Goal: Task Accomplishment & Management: Manage account settings

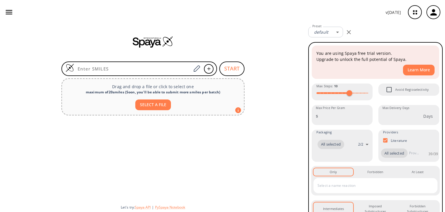
click at [437, 12] on icon "button" at bounding box center [434, 13] width 10 height 10
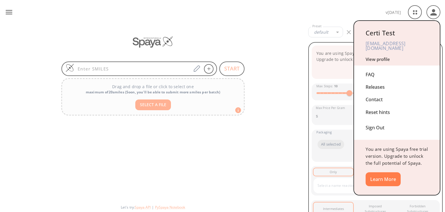
click at [382, 56] on link "View profile" at bounding box center [377, 59] width 24 height 6
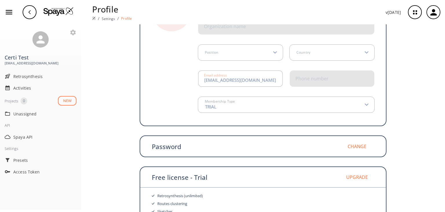
scroll to position [58, 0]
click at [306, 77] on div "Phone number" at bounding box center [311, 78] width 33 height 5
click at [322, 81] on div "Phone number" at bounding box center [311, 78] width 33 height 5
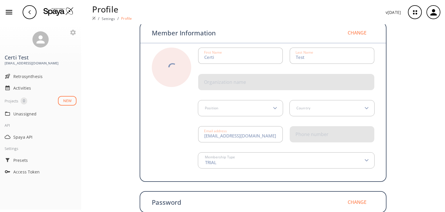
scroll to position [0, 0]
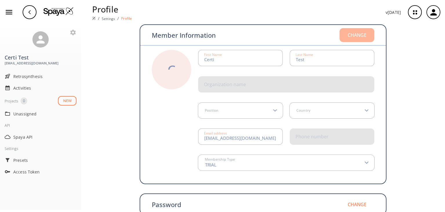
click at [360, 35] on button "Change" at bounding box center [356, 35] width 35 height 14
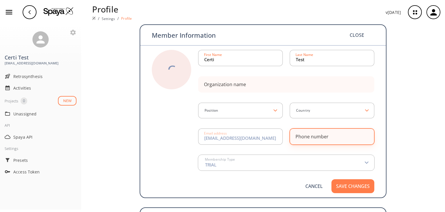
click at [316, 134] on div "Phone number" at bounding box center [311, 136] width 33 height 5
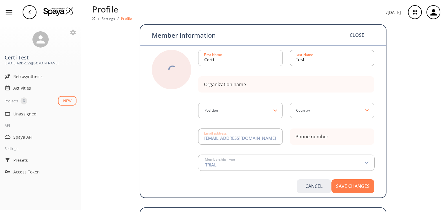
click at [305, 186] on button "Cancel" at bounding box center [314, 186] width 35 height 14
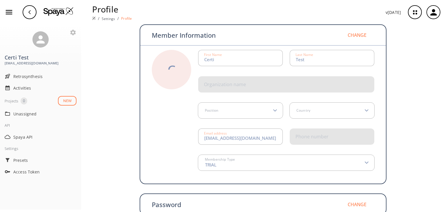
click at [431, 12] on icon "button" at bounding box center [434, 13] width 10 height 10
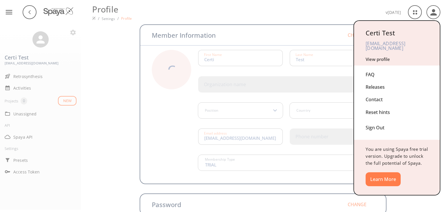
click at [377, 126] on div "Sign Out" at bounding box center [396, 125] width 63 height 15
